Goal: Information Seeking & Learning: Learn about a topic

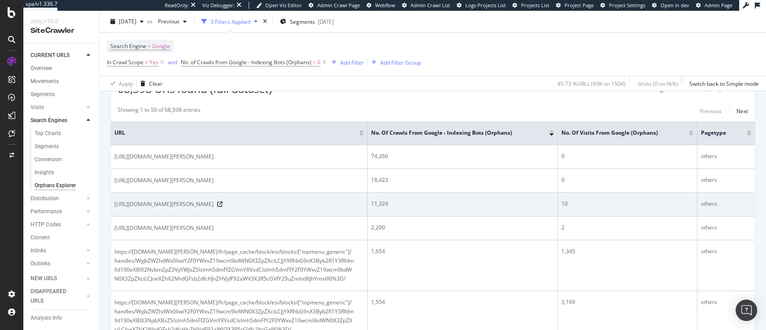
scroll to position [183, 0]
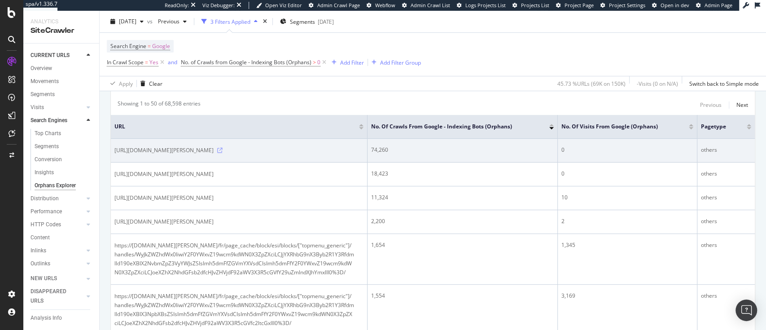
click at [223, 150] on icon at bounding box center [219, 150] width 5 height 5
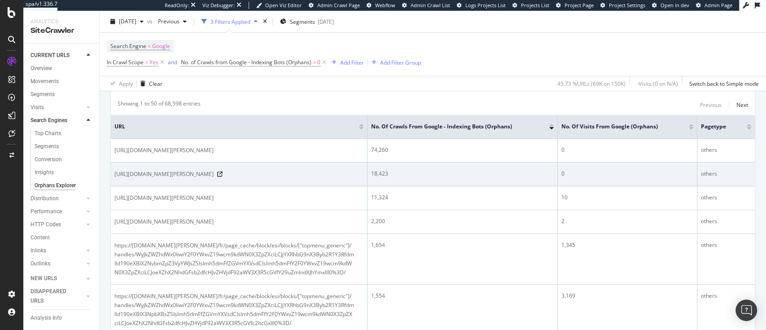
click at [239, 179] on td "https://atelier-amaya.com/en/rest/V1/delivery_promise/estimate" at bounding box center [239, 175] width 257 height 24
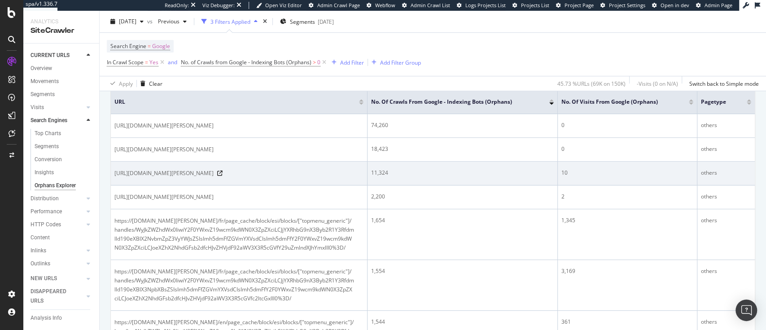
scroll to position [208, 0]
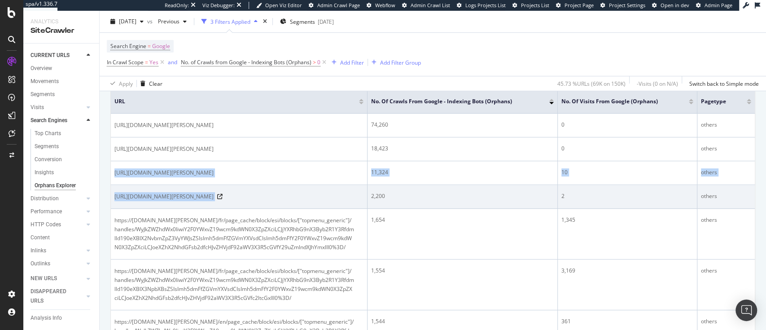
drag, startPoint x: 114, startPoint y: 177, endPoint x: 286, endPoint y: 202, distance: 174.3
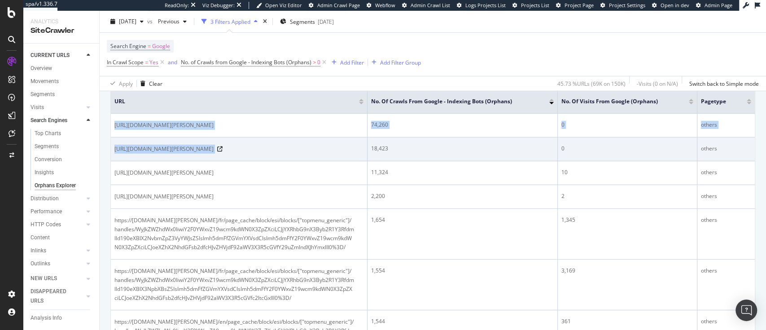
drag, startPoint x: 114, startPoint y: 124, endPoint x: 295, endPoint y: 154, distance: 183.4
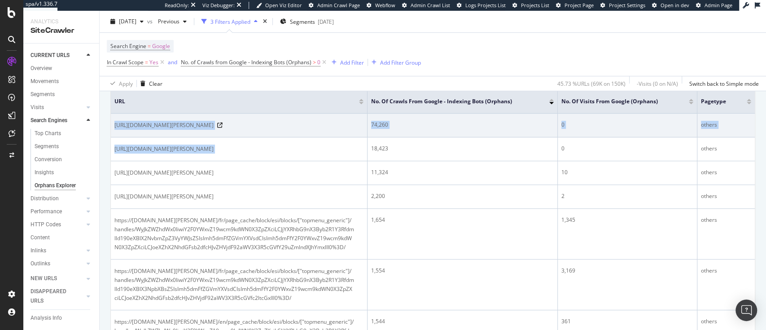
click at [214, 126] on span "https://atelier-amaya.com/fr/rest/V1/delivery_promise/estimate" at bounding box center [163, 125] width 99 height 9
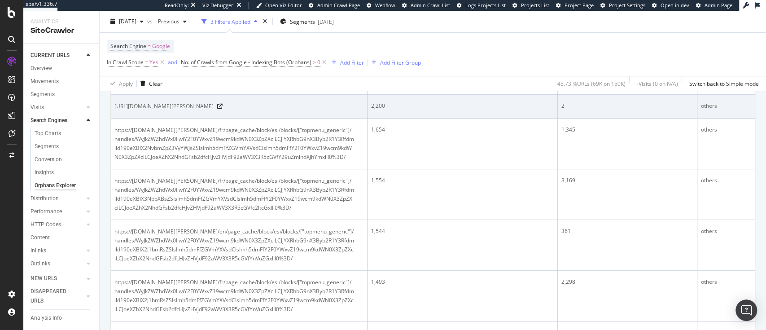
scroll to position [300, 0]
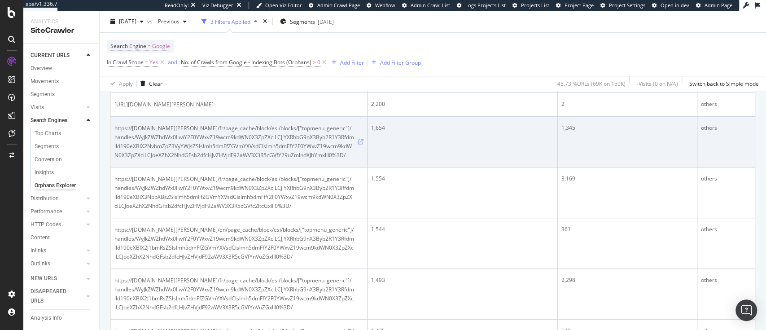
click at [359, 139] on icon at bounding box center [360, 141] width 5 height 5
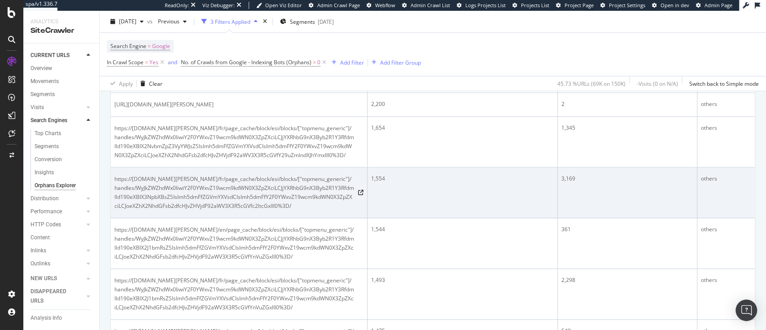
click at [442, 216] on td "1,554" at bounding box center [463, 192] width 190 height 51
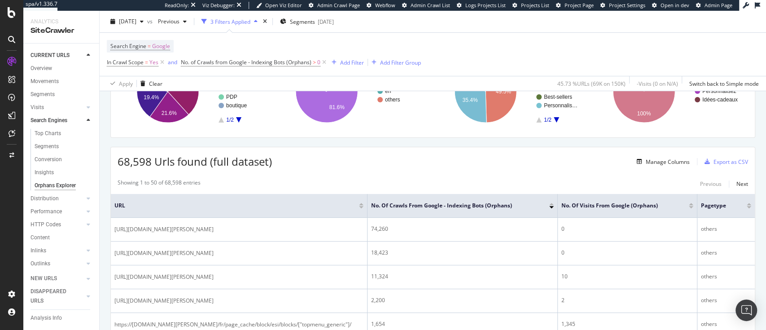
scroll to position [101, 0]
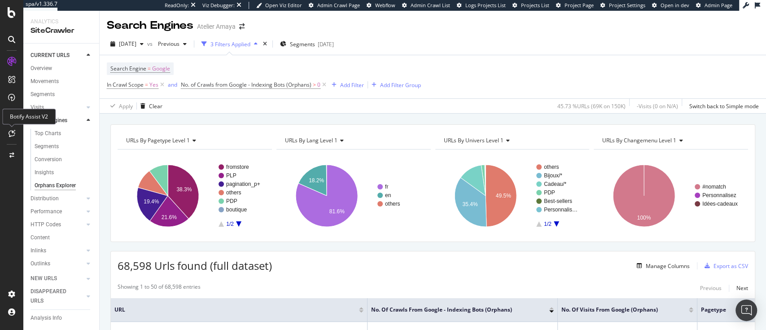
click at [11, 132] on icon at bounding box center [12, 133] width 7 height 7
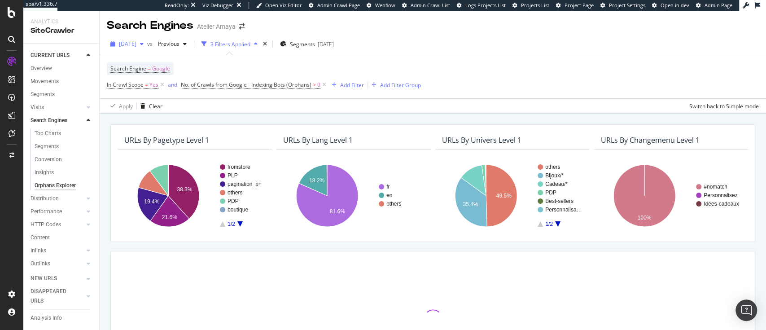
click at [136, 46] on span "[DATE]" at bounding box center [128, 44] width 18 height 8
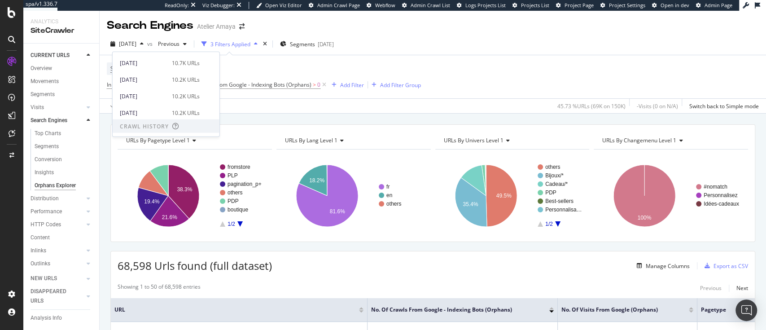
scroll to position [117, 0]
click at [159, 110] on div "2025 Jun. 21st" at bounding box center [143, 109] width 47 height 8
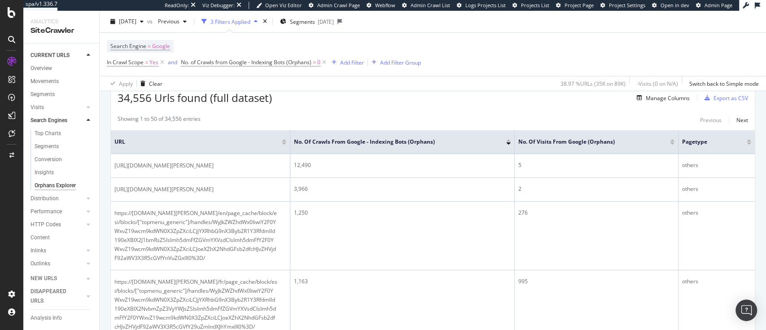
scroll to position [168, 0]
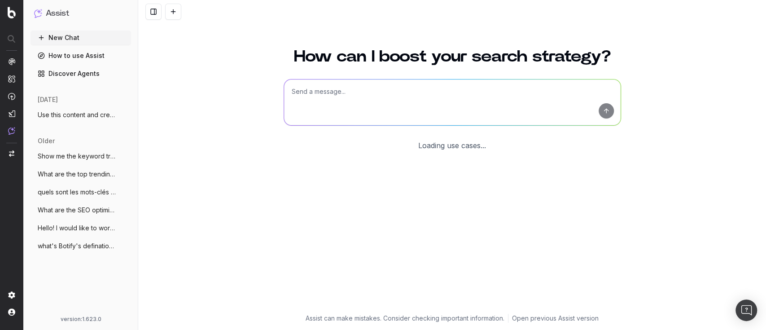
scroll to position [11, 0]
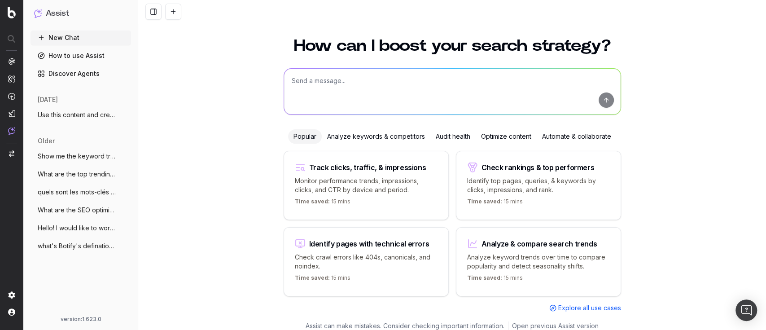
click at [68, 117] on span "Use this content and create FAQ scehma f" at bounding box center [77, 114] width 79 height 9
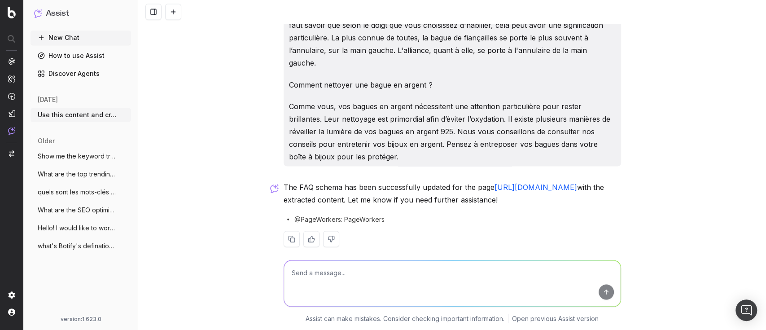
scroll to position [3418, 0]
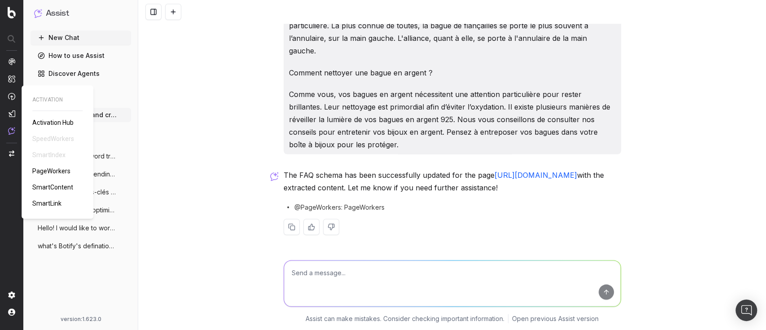
click at [61, 173] on span "PageWorkers" at bounding box center [51, 170] width 38 height 7
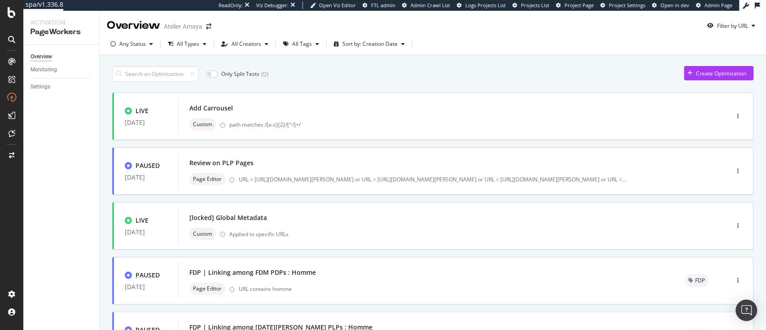
click at [440, 110] on div "Add Carrousel" at bounding box center [440, 108] width 502 height 13
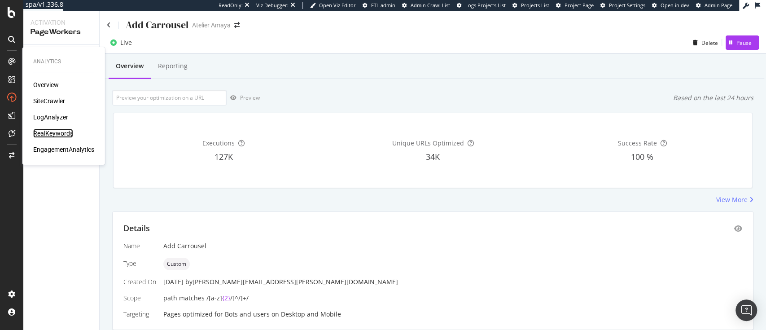
click at [58, 132] on div "RealKeywords" at bounding box center [53, 133] width 40 height 9
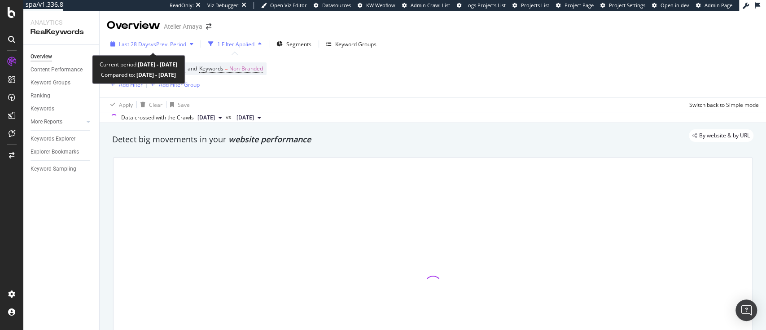
click at [177, 47] on span "vs Prev. Period" at bounding box center [168, 44] width 35 height 8
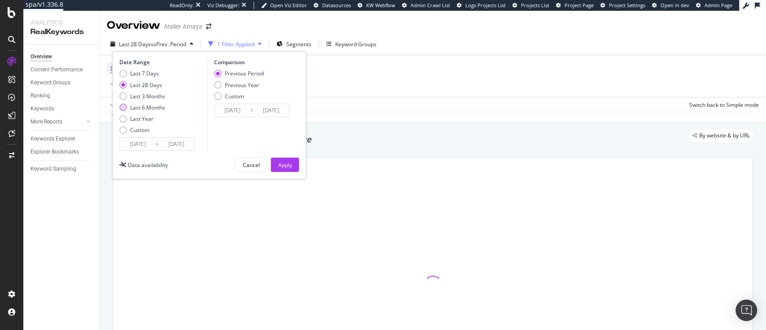
click at [149, 109] on div "Last 6 Months" at bounding box center [147, 108] width 35 height 8
type input "[DATE]"
click at [232, 84] on div "Previous Year" at bounding box center [242, 85] width 35 height 8
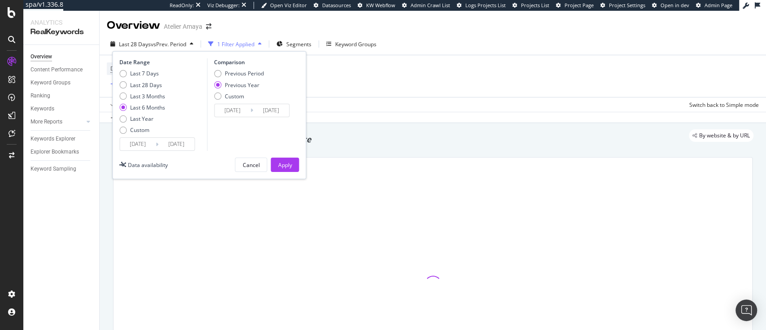
type input "[DATE]"
click at [287, 164] on div "Apply" at bounding box center [285, 165] width 14 height 8
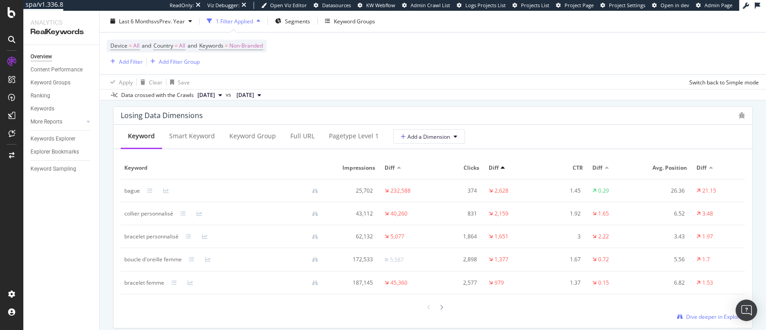
scroll to position [1096, 0]
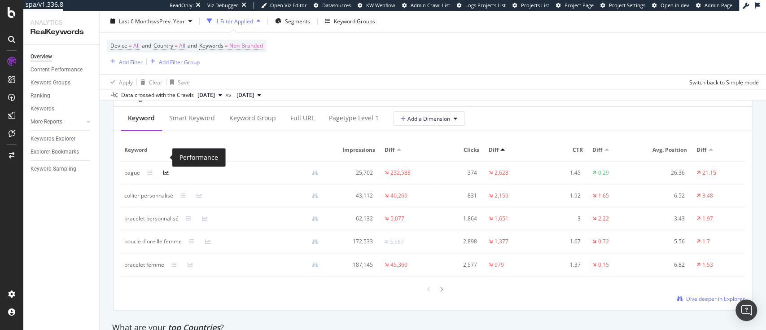
click at [164, 170] on icon at bounding box center [165, 172] width 5 height 5
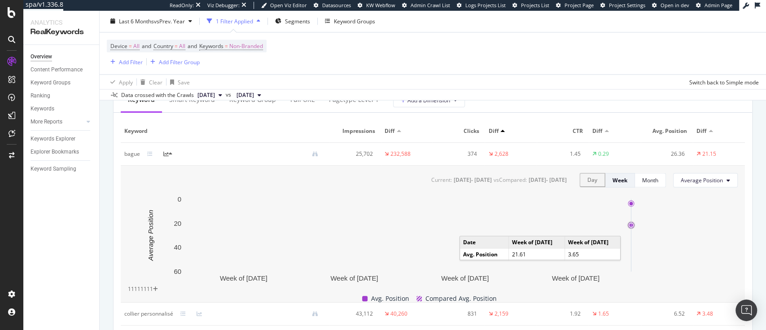
scroll to position [1114, 0]
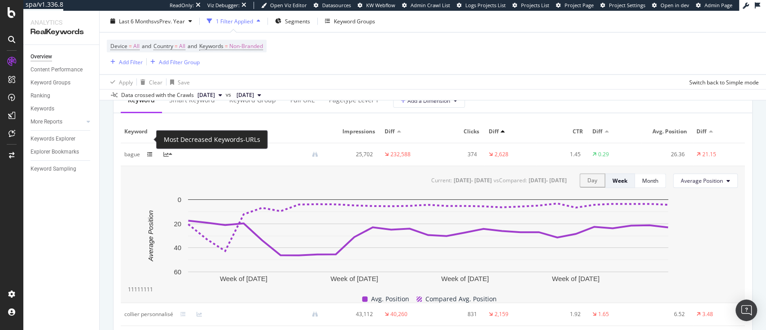
click at [151, 152] on icon at bounding box center [149, 154] width 5 height 5
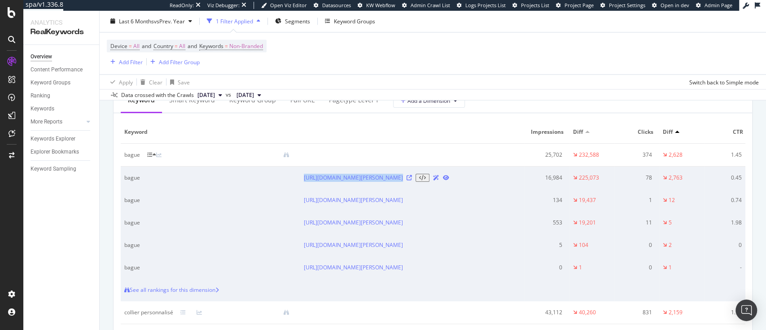
drag, startPoint x: 298, startPoint y: 163, endPoint x: 414, endPoint y: 165, distance: 116.3
click at [414, 166] on tr "bague [URL][DOMAIN_NAME][PERSON_NAME] 16,984 225,073 78 2,763 0.45 0.71 28.45 2…" at bounding box center [502, 177] width 763 height 22
copy tr "[URL][DOMAIN_NAME][PERSON_NAME]"
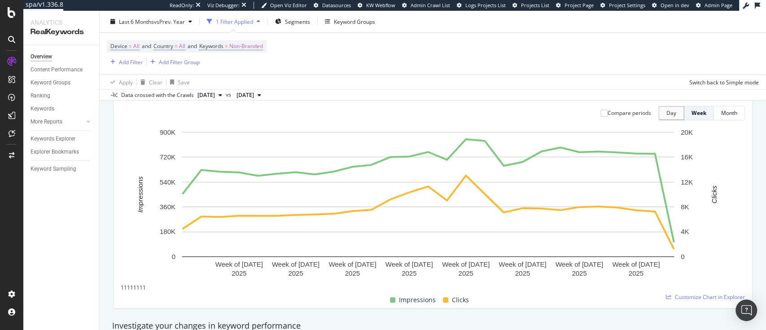
scroll to position [0, 0]
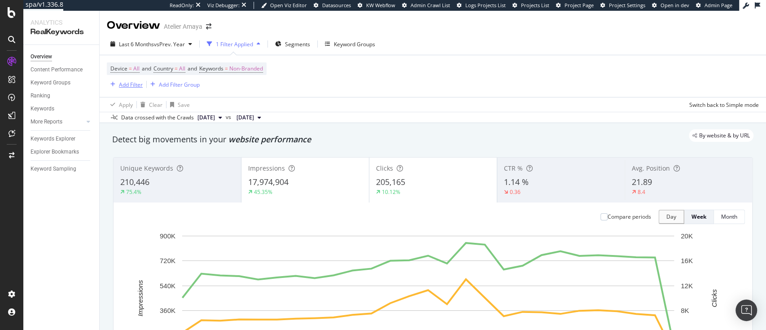
click at [138, 84] on div "Add Filter" at bounding box center [131, 85] width 24 height 8
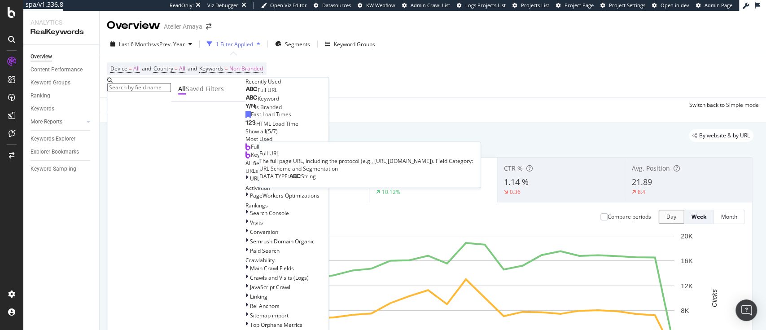
click at [258, 94] on span "Full URL" at bounding box center [268, 90] width 20 height 8
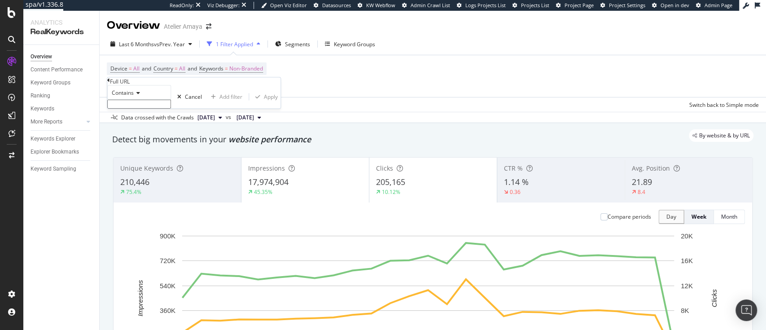
click at [134, 97] on span "Contains" at bounding box center [123, 93] width 22 height 8
click at [141, 109] on div "Equal to" at bounding box center [139, 104] width 63 height 9
click at [139, 109] on input "text" at bounding box center [139, 104] width 64 height 9
paste input "[URL][DOMAIN_NAME][PERSON_NAME]"
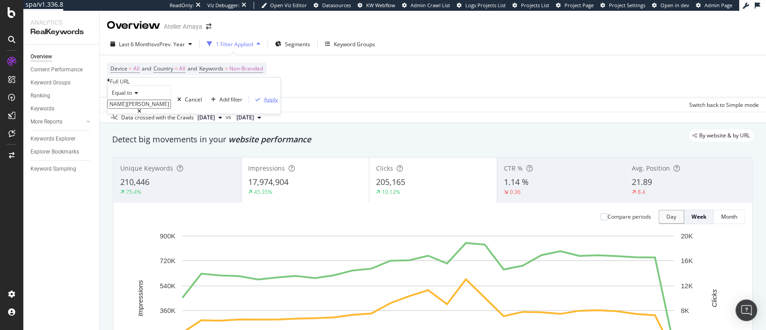
type input "[URL][DOMAIN_NAME][PERSON_NAME]"
click at [264, 103] on div "Apply" at bounding box center [271, 100] width 14 height 8
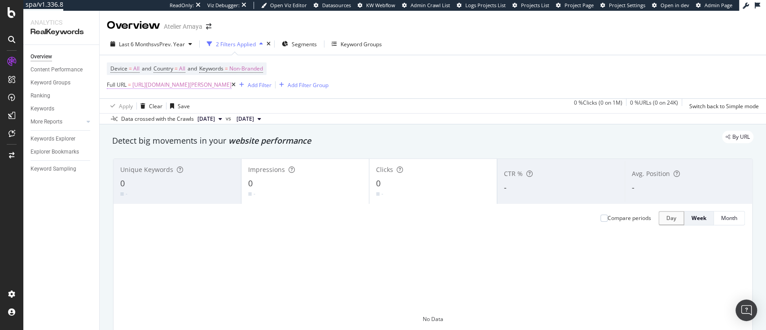
click at [176, 86] on span "[URL][DOMAIN_NAME][PERSON_NAME]" at bounding box center [181, 85] width 99 height 13
click at [130, 107] on input "[URL][DOMAIN_NAME][PERSON_NAME]" at bounding box center [139, 102] width 64 height 9
type input "[URL][DOMAIN_NAME][PERSON_NAME]"
click at [264, 101] on div "Apply" at bounding box center [271, 98] width 14 height 8
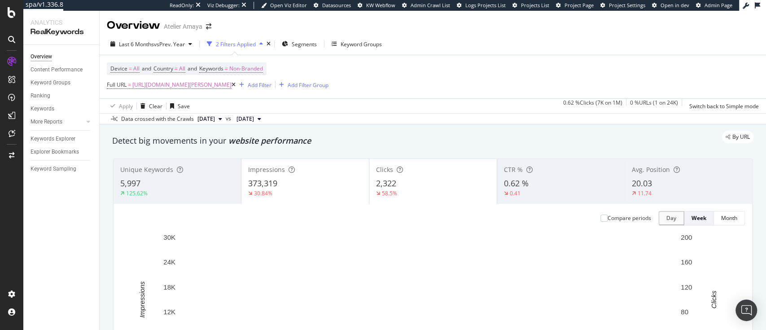
scroll to position [75, 0]
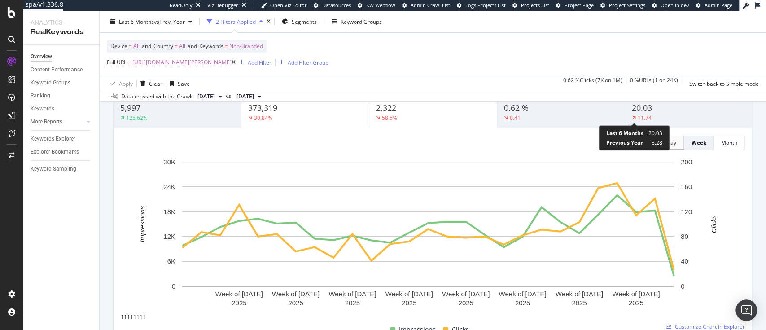
click at [641, 114] on div "11.74" at bounding box center [645, 118] width 14 height 8
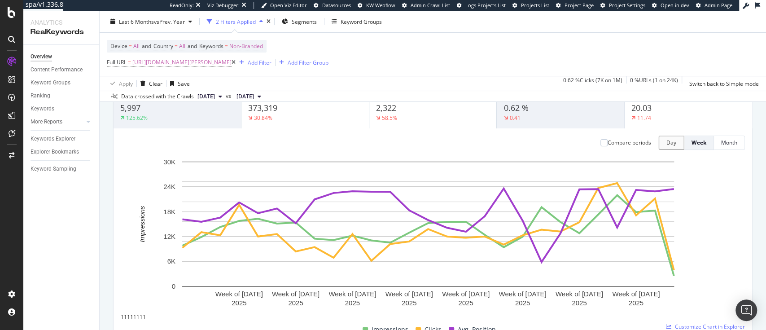
click at [288, 111] on div "373,319" at bounding box center [305, 108] width 114 height 12
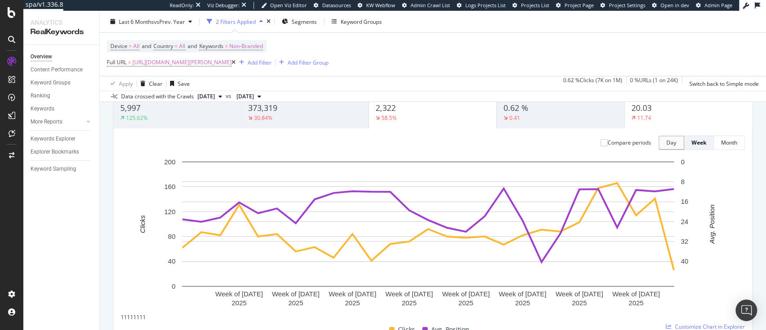
click at [405, 110] on div "2,322" at bounding box center [433, 108] width 114 height 12
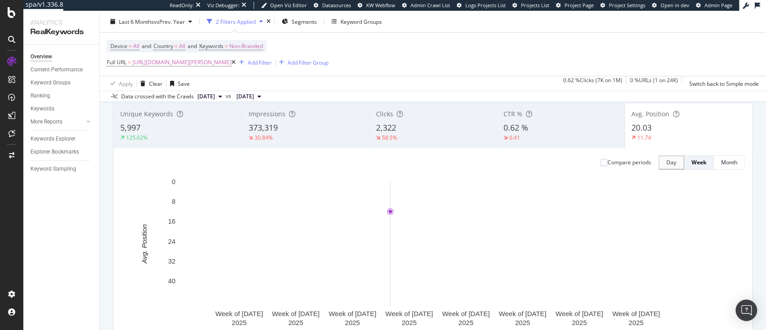
scroll to position [48, 0]
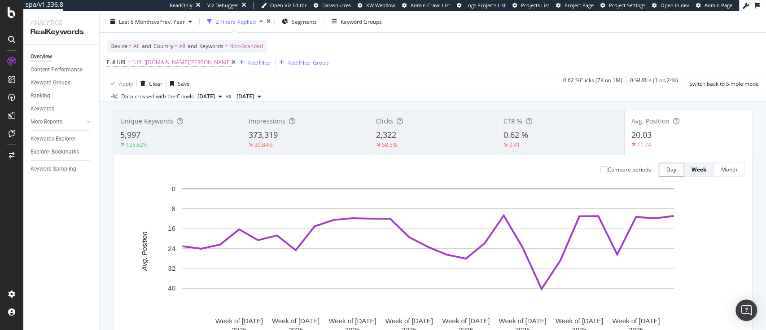
click at [236, 61] on icon at bounding box center [234, 62] width 4 height 5
